Goal: Task Accomplishment & Management: Manage account settings

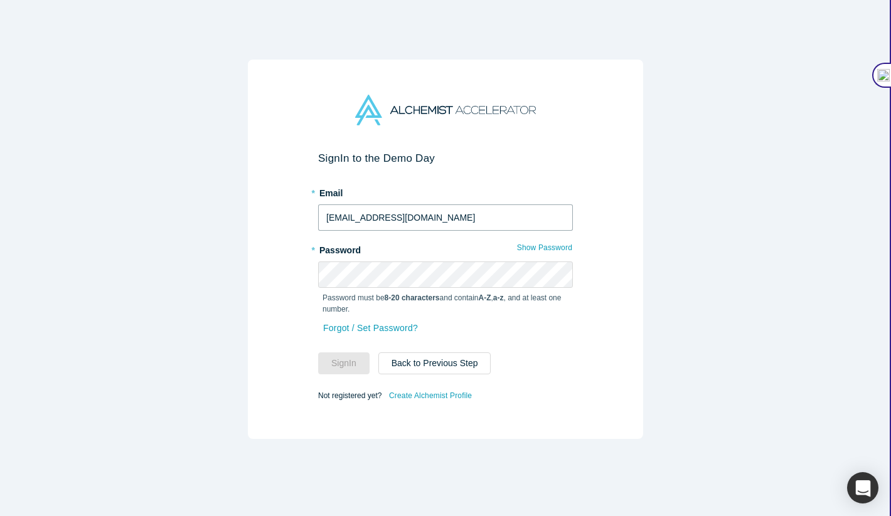
click at [356, 215] on input "[EMAIL_ADDRESS][DOMAIN_NAME]" at bounding box center [445, 218] width 255 height 26
click at [336, 356] on button "Sign In" at bounding box center [343, 364] width 51 height 22
click at [318, 353] on button "Sign In" at bounding box center [343, 364] width 51 height 22
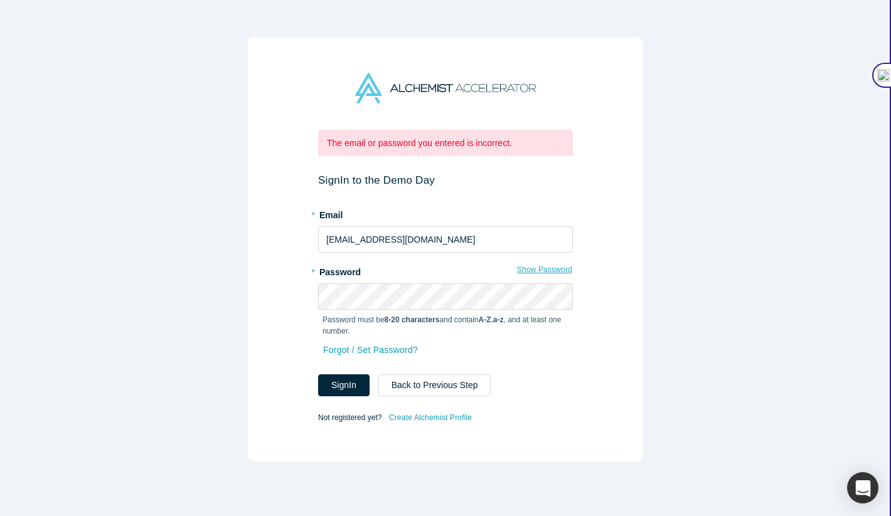
click at [527, 271] on button "Show Password" at bounding box center [544, 270] width 56 height 16
click at [249, 216] on div "The email or password you entered is incorrect. Sign In to the Demo Day * Email…" at bounding box center [445, 249] width 395 height 423
